Goal: Information Seeking & Learning: Find specific fact

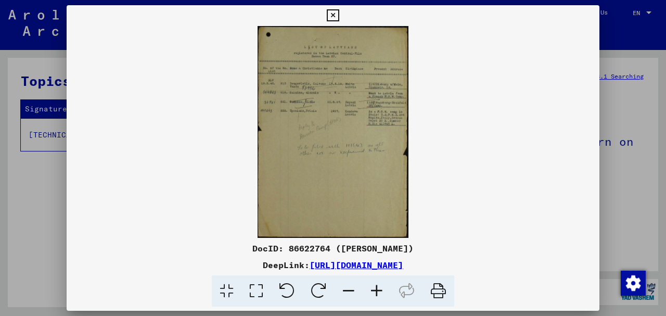
click at [379, 289] on icon at bounding box center [376, 291] width 28 height 32
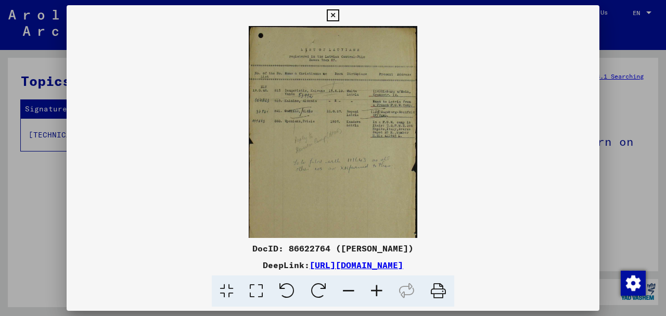
click at [379, 289] on icon at bounding box center [376, 291] width 28 height 32
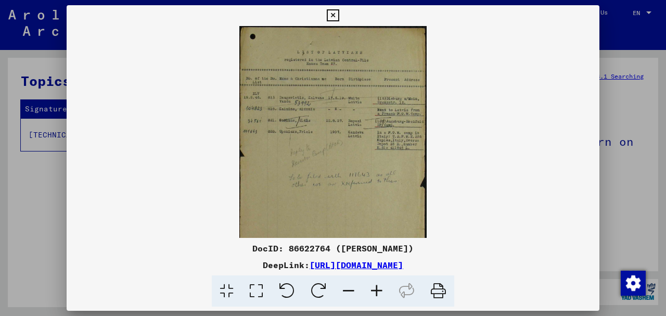
click at [379, 289] on icon at bounding box center [376, 291] width 28 height 32
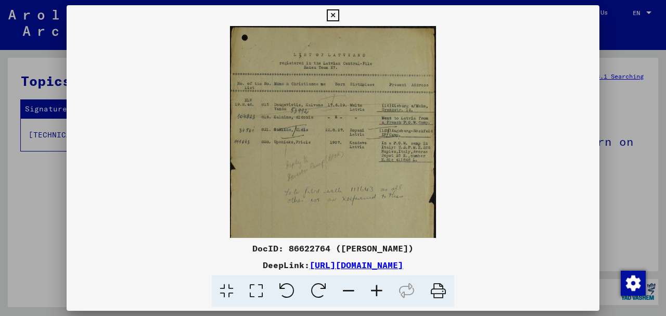
click at [379, 289] on icon at bounding box center [376, 291] width 28 height 32
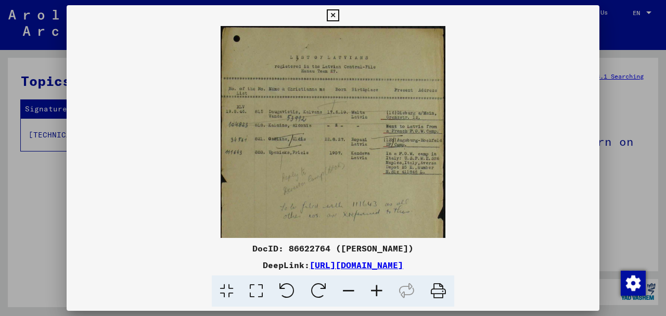
click at [379, 289] on icon at bounding box center [376, 291] width 28 height 32
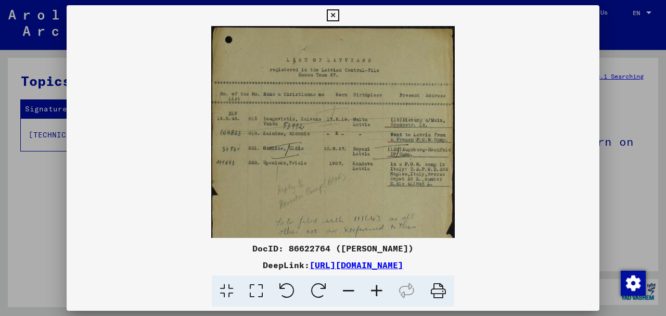
click at [379, 289] on icon at bounding box center [376, 291] width 28 height 32
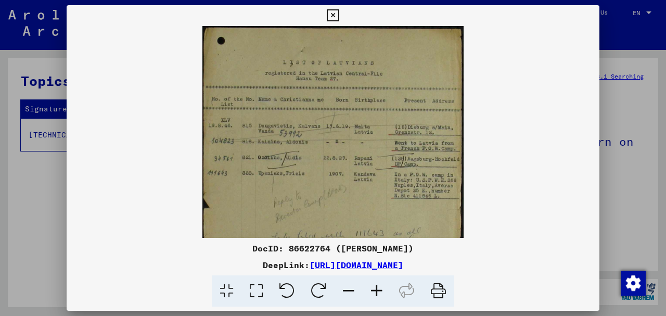
click at [379, 289] on icon at bounding box center [376, 291] width 28 height 32
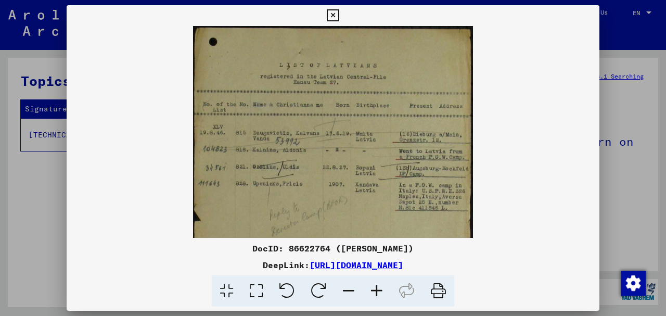
click at [379, 289] on icon at bounding box center [376, 291] width 28 height 32
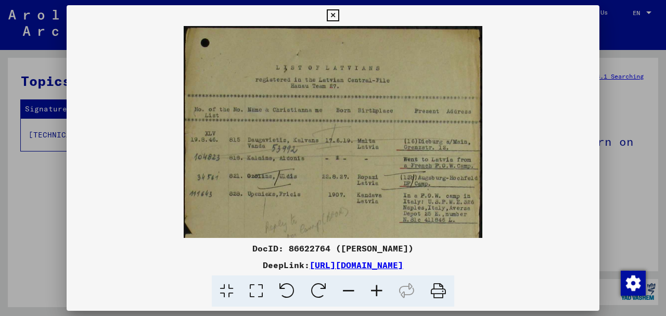
click at [379, 289] on icon at bounding box center [376, 291] width 28 height 32
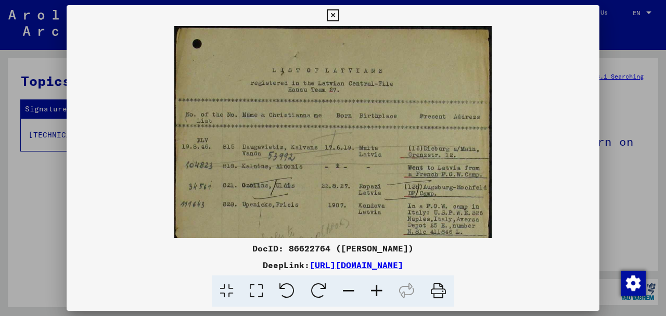
click at [379, 289] on icon at bounding box center [376, 291] width 28 height 32
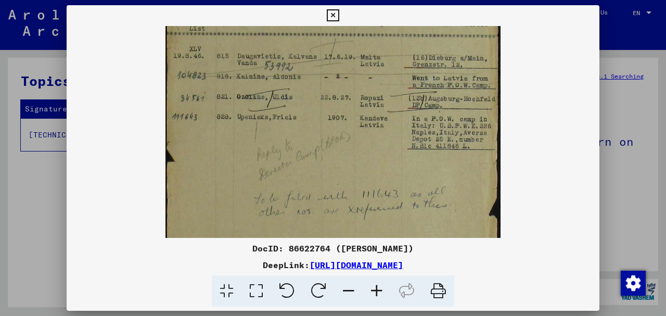
scroll to position [88, 0]
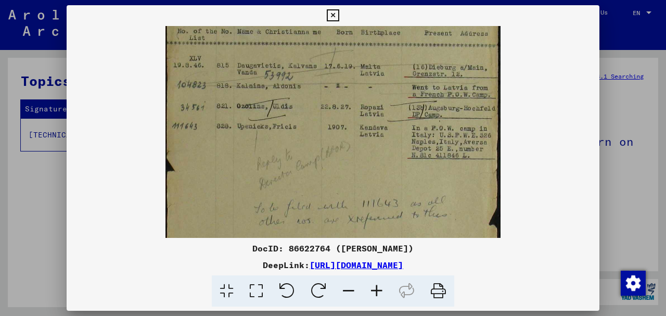
drag, startPoint x: 392, startPoint y: 224, endPoint x: 242, endPoint y: 138, distance: 172.6
click at [242, 138] on img at bounding box center [332, 174] width 335 height 472
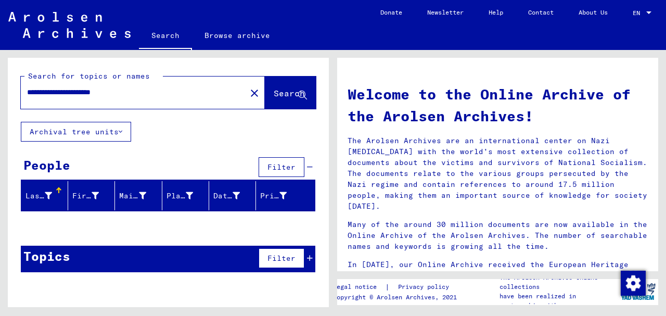
click at [81, 92] on input "**********" at bounding box center [130, 92] width 206 height 11
drag, startPoint x: 95, startPoint y: 90, endPoint x: 50, endPoint y: 92, distance: 44.2
click at [50, 92] on input "**********" at bounding box center [130, 92] width 206 height 11
type input "**********"
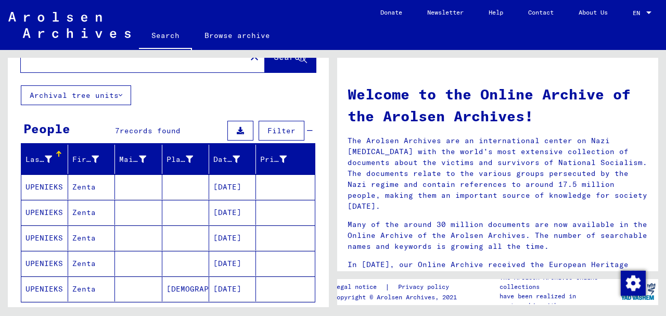
scroll to position [69, 0]
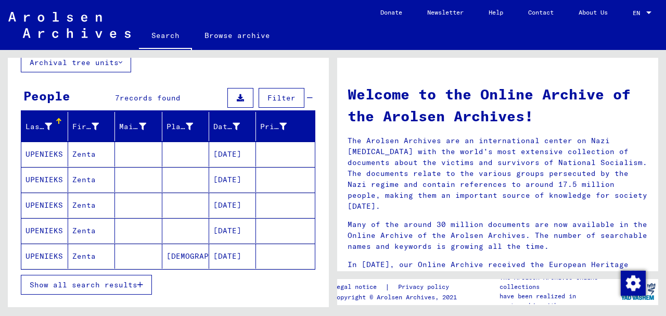
click at [37, 251] on mat-cell "UPENIEKS" at bounding box center [44, 255] width 47 height 25
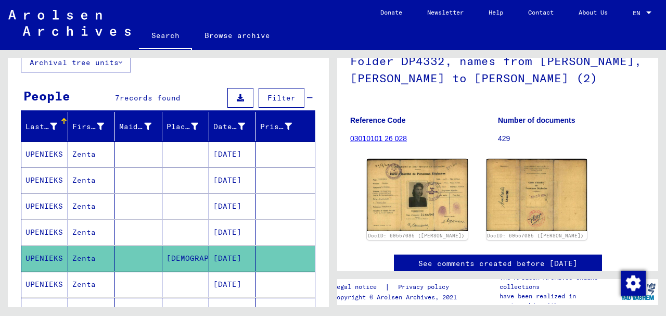
scroll to position [104, 0]
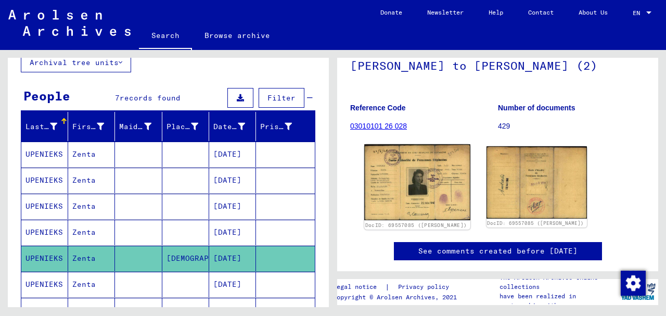
click at [410, 184] on img at bounding box center [417, 182] width 106 height 76
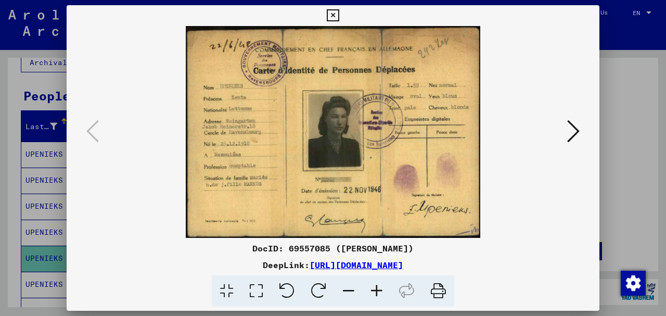
click at [309, 265] on link "[URL][DOMAIN_NAME]" at bounding box center [356, 264] width 94 height 10
